Goal: Information Seeking & Learning: Learn about a topic

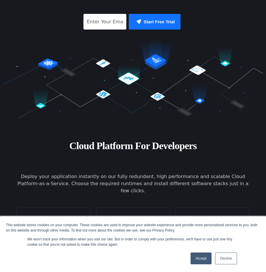
scroll to position [129, 0]
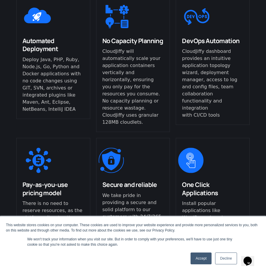
scroll to position [345, 0]
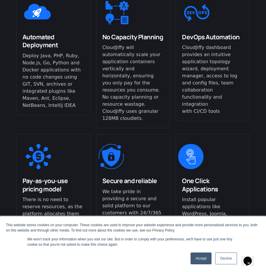
click at [209, 257] on link "Accept" at bounding box center [200, 259] width 21 height 12
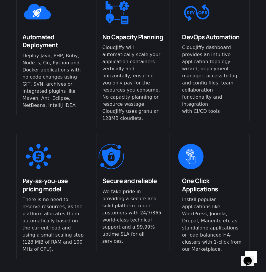
click at [258, 157] on div "Cloud Platform For Developers Deploy your application instantly on our fully re…" at bounding box center [133, 94] width 266 height 380
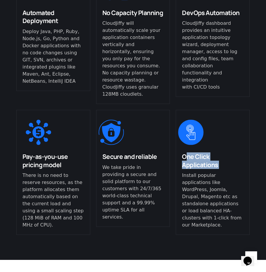
click at [258, 157] on div "Cloud Platform For Developers Deploy your application instantly on our fully re…" at bounding box center [133, 70] width 266 height 380
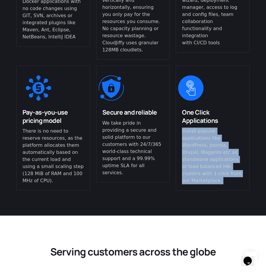
click at [258, 157] on div "Cloud Platform For Developers Deploy your application instantly on our fully re…" at bounding box center [133, 25] width 266 height 380
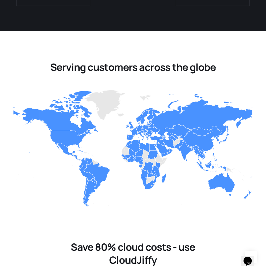
scroll to position [637, 0]
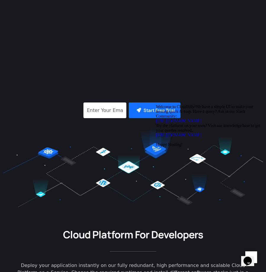
scroll to position [0, 0]
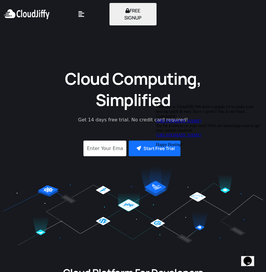
click at [82, 15] on icon at bounding box center [81, 14] width 6 height 7
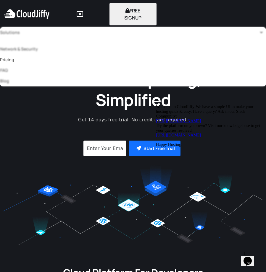
click at [10, 59] on link "Pricing" at bounding box center [133, 59] width 266 height 11
click at [11, 59] on link "Pricing" at bounding box center [133, 59] width 266 height 11
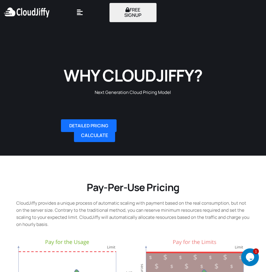
click at [11, 220] on section "Pay-Per-Use Pricing CloudJiffy provides a unique process of automatic scaling w…" at bounding box center [133, 246] width 266 height 181
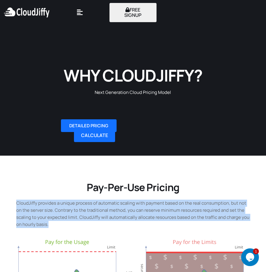
click at [11, 220] on section "Pay-Per-Use Pricing CloudJiffy provides a unique process of automatic scaling w…" at bounding box center [133, 246] width 266 height 181
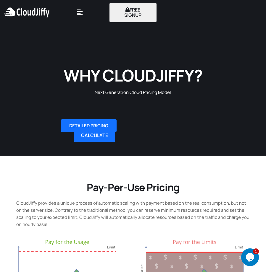
click at [4, 192] on section "Pay-Per-Use Pricing CloudJiffy provides a unique process of automatic scaling w…" at bounding box center [133, 246] width 266 height 181
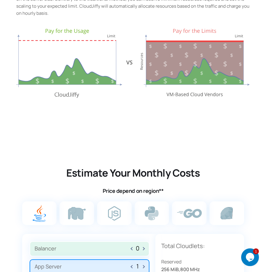
scroll to position [219, 0]
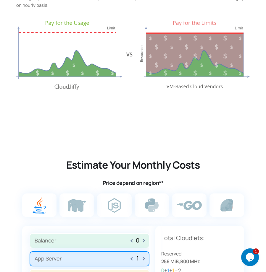
click at [149, 196] on label at bounding box center [152, 206] width 35 height 24
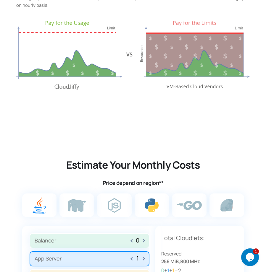
click at [0, 0] on input "radio" at bounding box center [0, 0] width 0 height 0
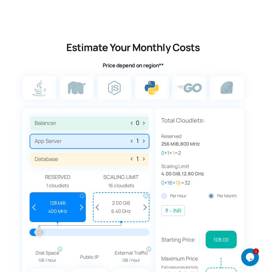
scroll to position [341, 0]
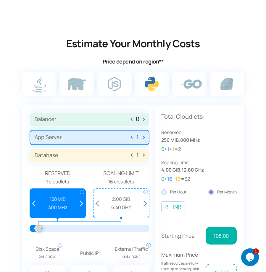
click at [16, 121] on div "Estimate Your Monthly Costs Price depend on region** 0 1 1 Reserved i i" at bounding box center [132, 177] width 239 height 304
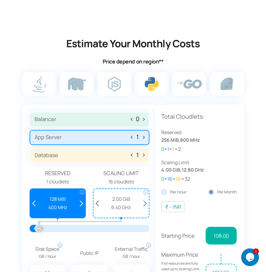
click at [16, 121] on div "Estimate Your Monthly Costs Price depend on region** 0 1 1 Reserved i i" at bounding box center [132, 177] width 239 height 304
click at [11, 184] on section "Estimate Your Monthly Costs Price depend on region** 0 1 1 Reserved i i" at bounding box center [133, 163] width 266 height 334
click at [8, 103] on section "Estimate Your Monthly Costs Price depend on region** 0 1 1 Reserved i i" at bounding box center [133, 163] width 266 height 334
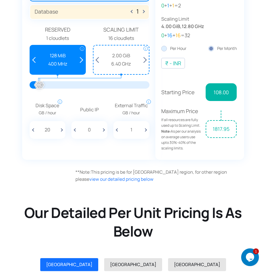
scroll to position [634, 0]
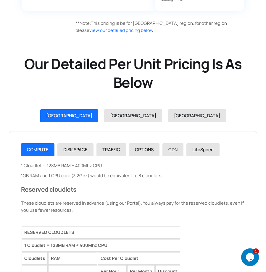
click at [7, 65] on h2 "Our Detailed Per Unit Pricing Is As Below" at bounding box center [133, 73] width 254 height 37
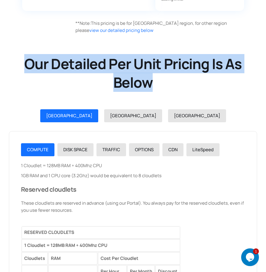
click at [7, 65] on h2 "Our Detailed Per Unit Pricing Is As Below" at bounding box center [133, 73] width 254 height 37
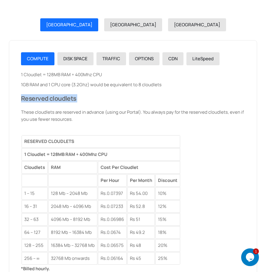
click at [13, 188] on div "COMPUTE DISK SPACE TRAFFIC OPTIONS CDN LiteSpeed 1 Cloudlet = 128MB RAM + 400Mh…" at bounding box center [133, 261] width 248 height 442
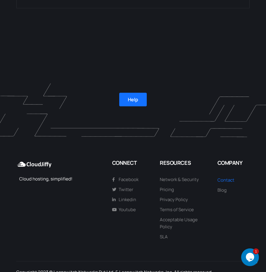
scroll to position [1636, 0]
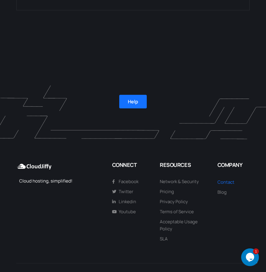
click at [7, 186] on div "Cloud hosting, simplified! CONNECT Facebook Twitter Linkedin Youtube RESOURCES …" at bounding box center [133, 213] width 266 height 145
click at [10, 171] on div "Cloud hosting, simplified! CONNECT Facebook Twitter Linkedin Youtube RESOURCES …" at bounding box center [133, 213] width 266 height 145
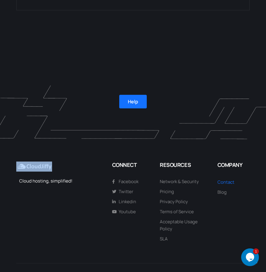
click at [10, 171] on div "Cloud hosting, simplified! CONNECT Facebook Twitter Linkedin Youtube RESOURCES …" at bounding box center [133, 213] width 266 height 145
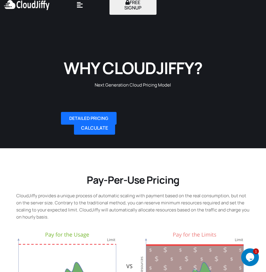
scroll to position [0, 0]
